Goal: Transaction & Acquisition: Purchase product/service

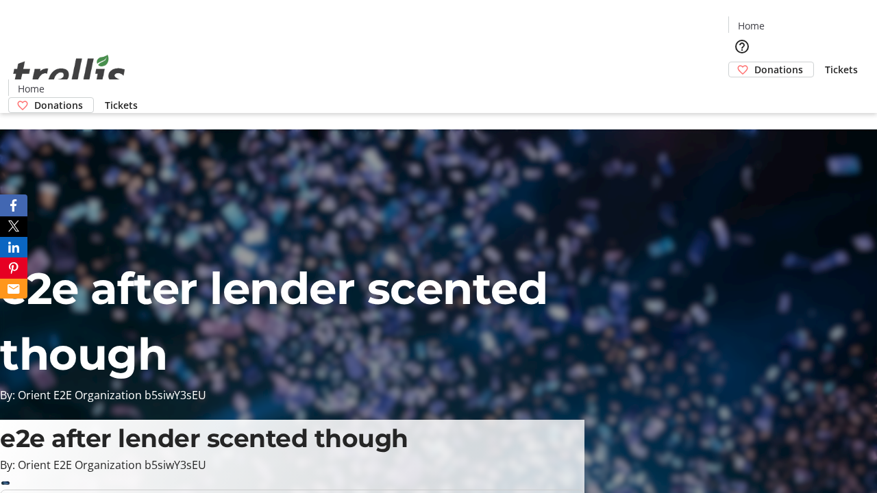
click at [754, 62] on span "Donations" at bounding box center [778, 69] width 49 height 14
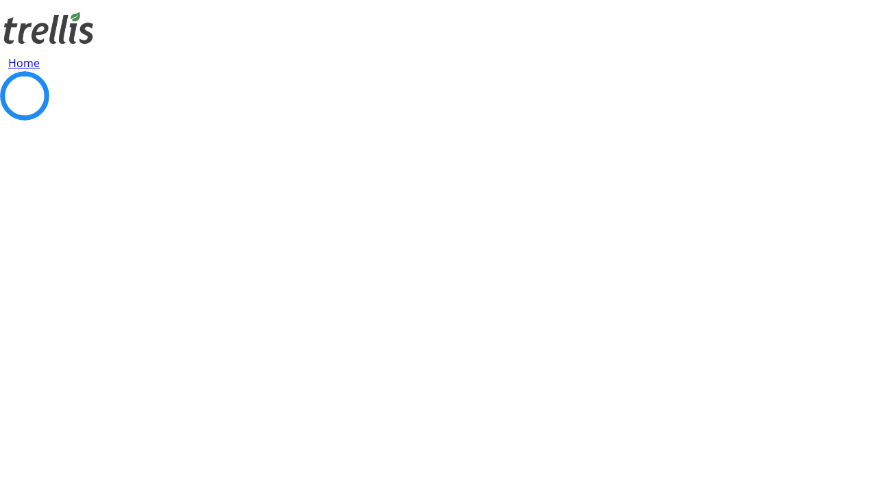
select select "CA"
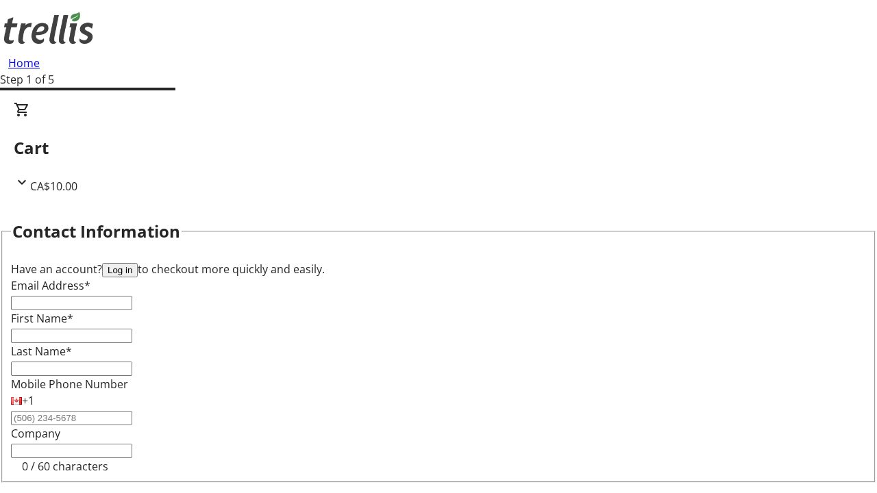
click at [138, 263] on button "Log in" at bounding box center [120, 270] width 36 height 14
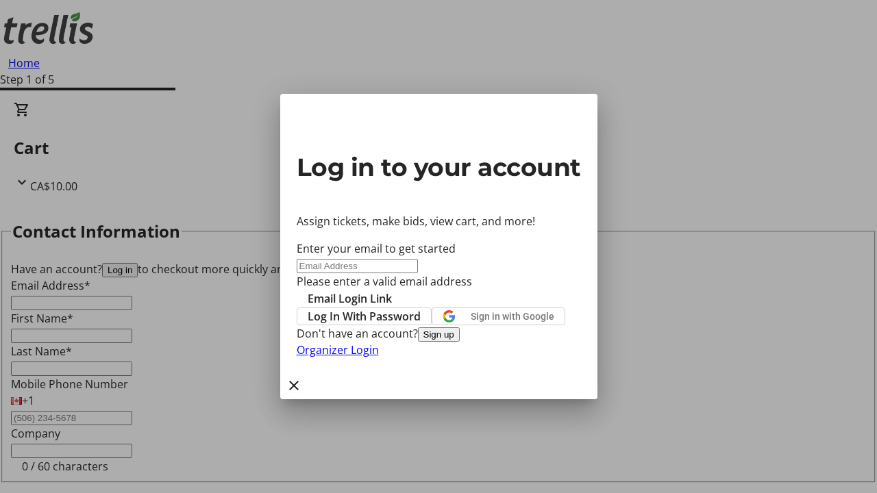
click at [421, 308] on span "Log In With Password" at bounding box center [364, 316] width 113 height 16
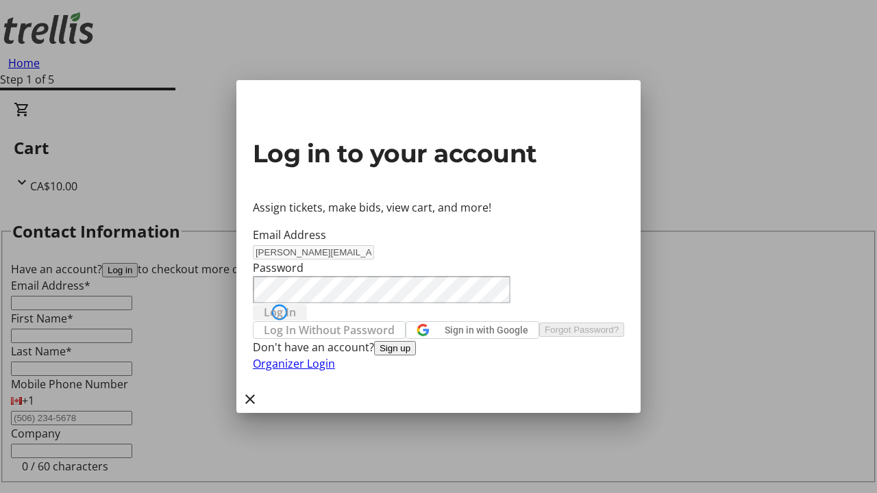
type input "[PERSON_NAME][EMAIL_ADDRESS][DOMAIN_NAME]"
type input "[PERSON_NAME]"
type input "(250) 555-0123"
select select "CA"
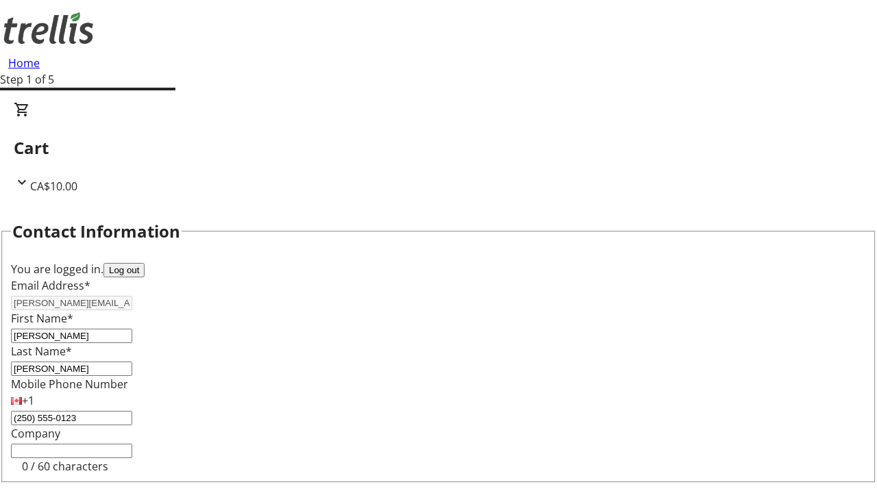
type input "[STREET_ADDRESS][PERSON_NAME]"
type input "Kelowna"
select select "BC"
type input "Kelowna"
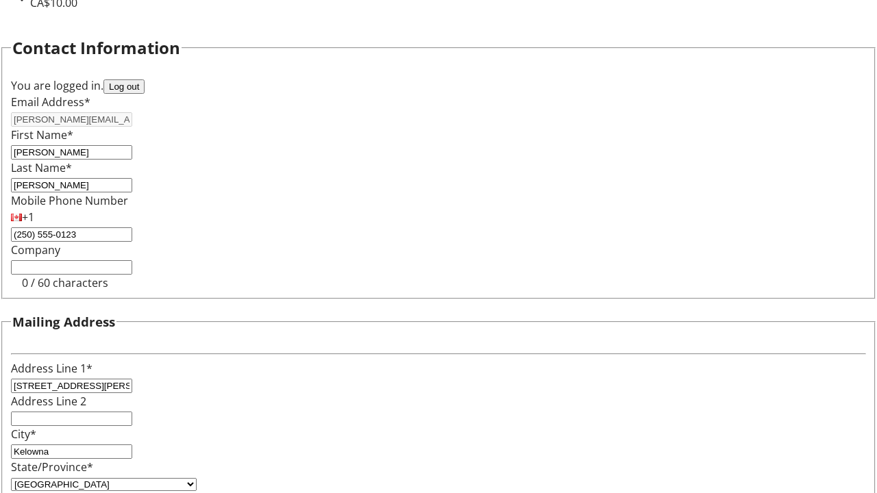
type input "V1Y 0C2"
